Goal: Task Accomplishment & Management: Complete application form

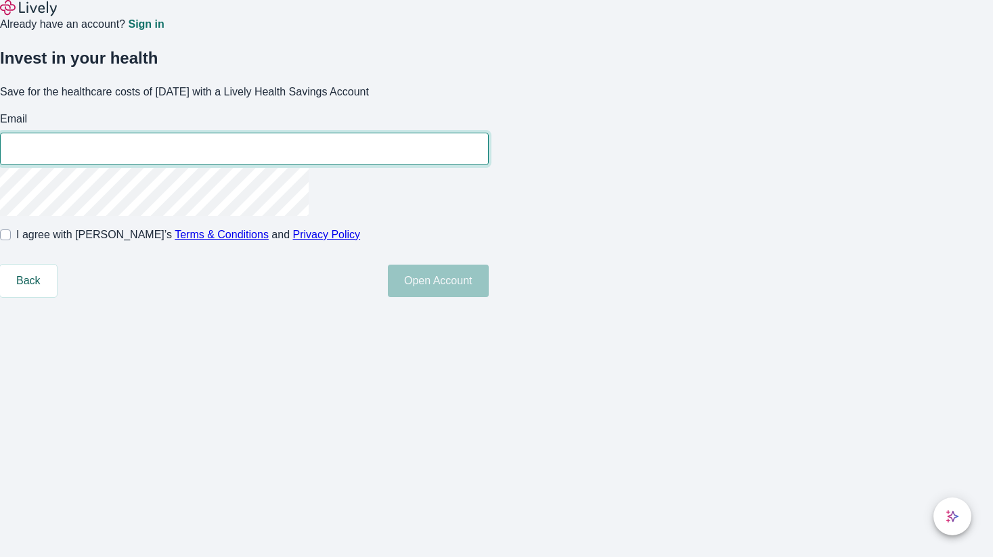
click at [422, 162] on input "Email" at bounding box center [244, 148] width 489 height 27
click at [435, 162] on input "Email" at bounding box center [244, 148] width 489 height 27
type input "[PERSON_NAME][EMAIL_ADDRESS][PERSON_NAME][DOMAIN_NAME]"
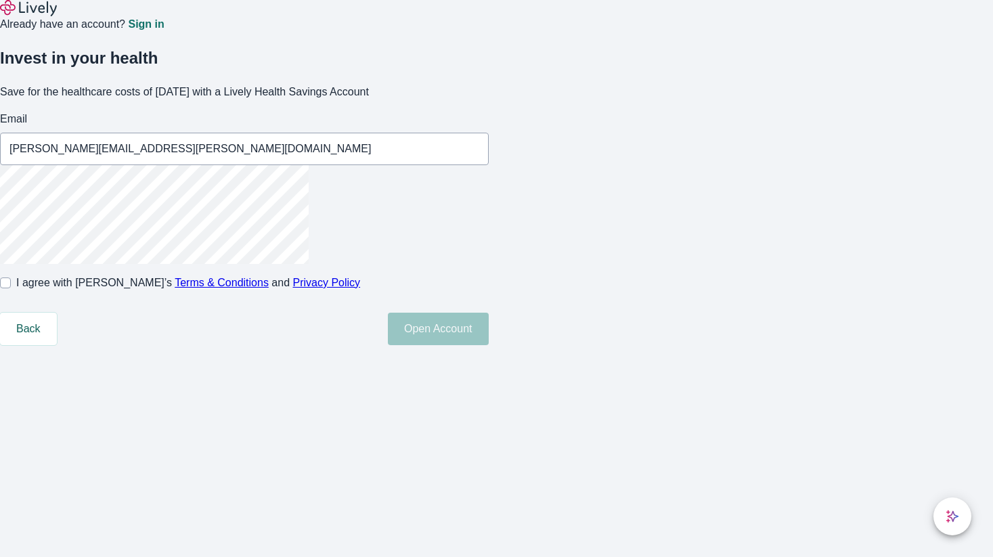
click at [11, 288] on input "I agree with Lively’s Terms & Conditions and Privacy Policy" at bounding box center [5, 283] width 11 height 11
checkbox input "true"
click at [489, 345] on button "Open Account" at bounding box center [438, 329] width 101 height 32
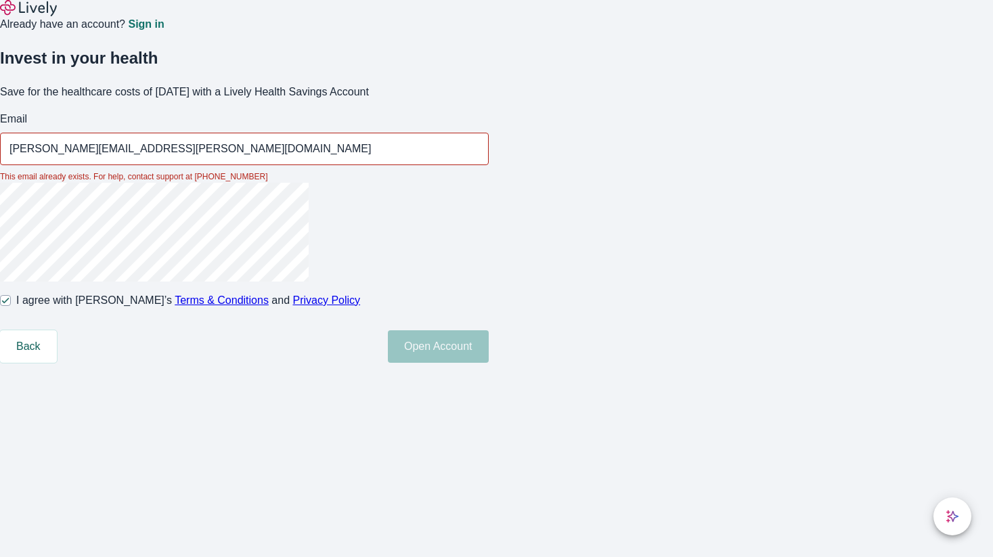
click at [416, 162] on input "[PERSON_NAME][EMAIL_ADDRESS][PERSON_NAME][DOMAIN_NAME]" at bounding box center [244, 148] width 489 height 27
drag, startPoint x: 433, startPoint y: 193, endPoint x: 339, endPoint y: 193, distance: 93.4
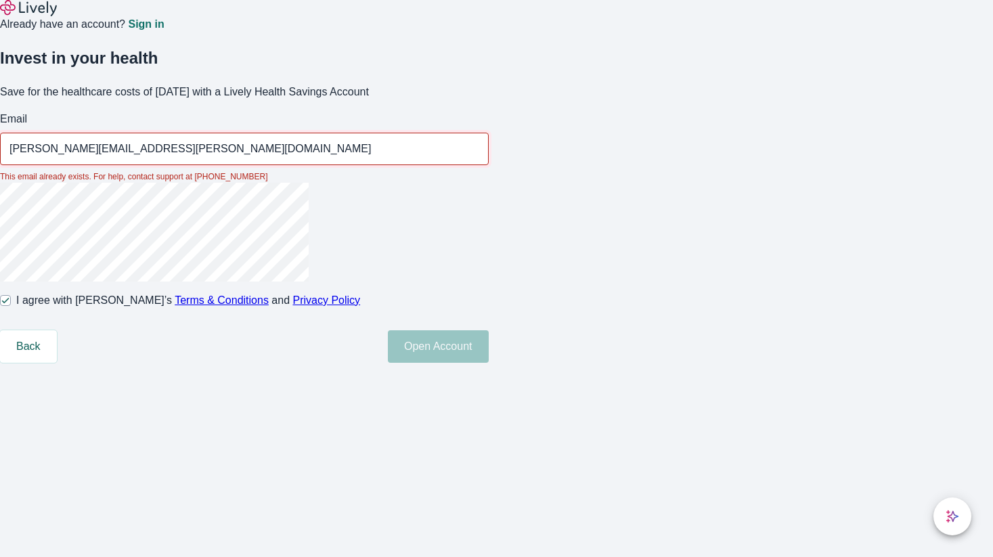
click at [339, 193] on div "Invest in your health Save for the healthcare costs of [DATE] with a Lively Hea…" at bounding box center [236, 197] width 505 height 330
click at [432, 162] on input "[PERSON_NAME][EMAIL_ADDRESS][PERSON_NAME][DOMAIN_NAME]" at bounding box center [244, 148] width 489 height 27
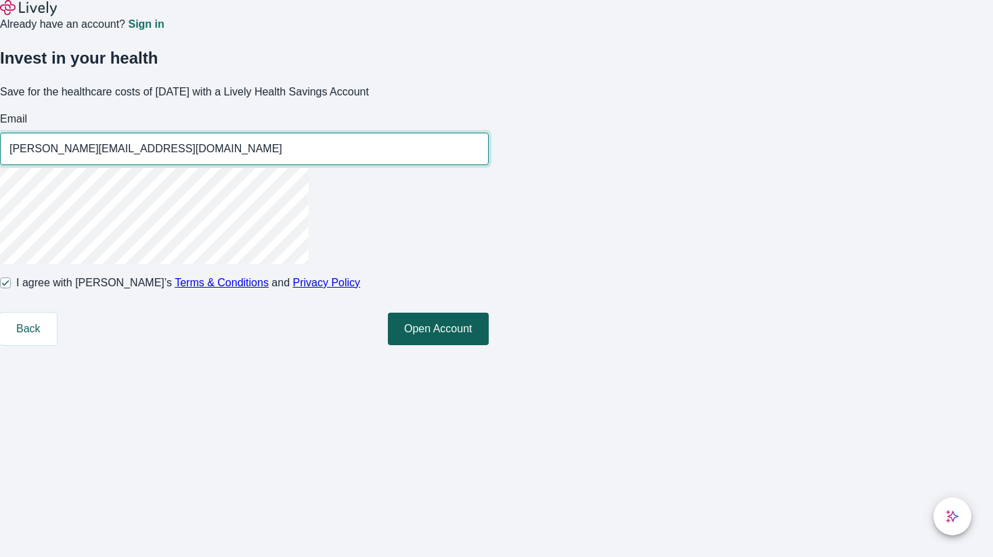
type input "[PERSON_NAME][EMAIL_ADDRESS][DOMAIN_NAME]"
click at [489, 345] on button "Open Account" at bounding box center [438, 329] width 101 height 32
